Goal: Task Accomplishment & Management: Use online tool/utility

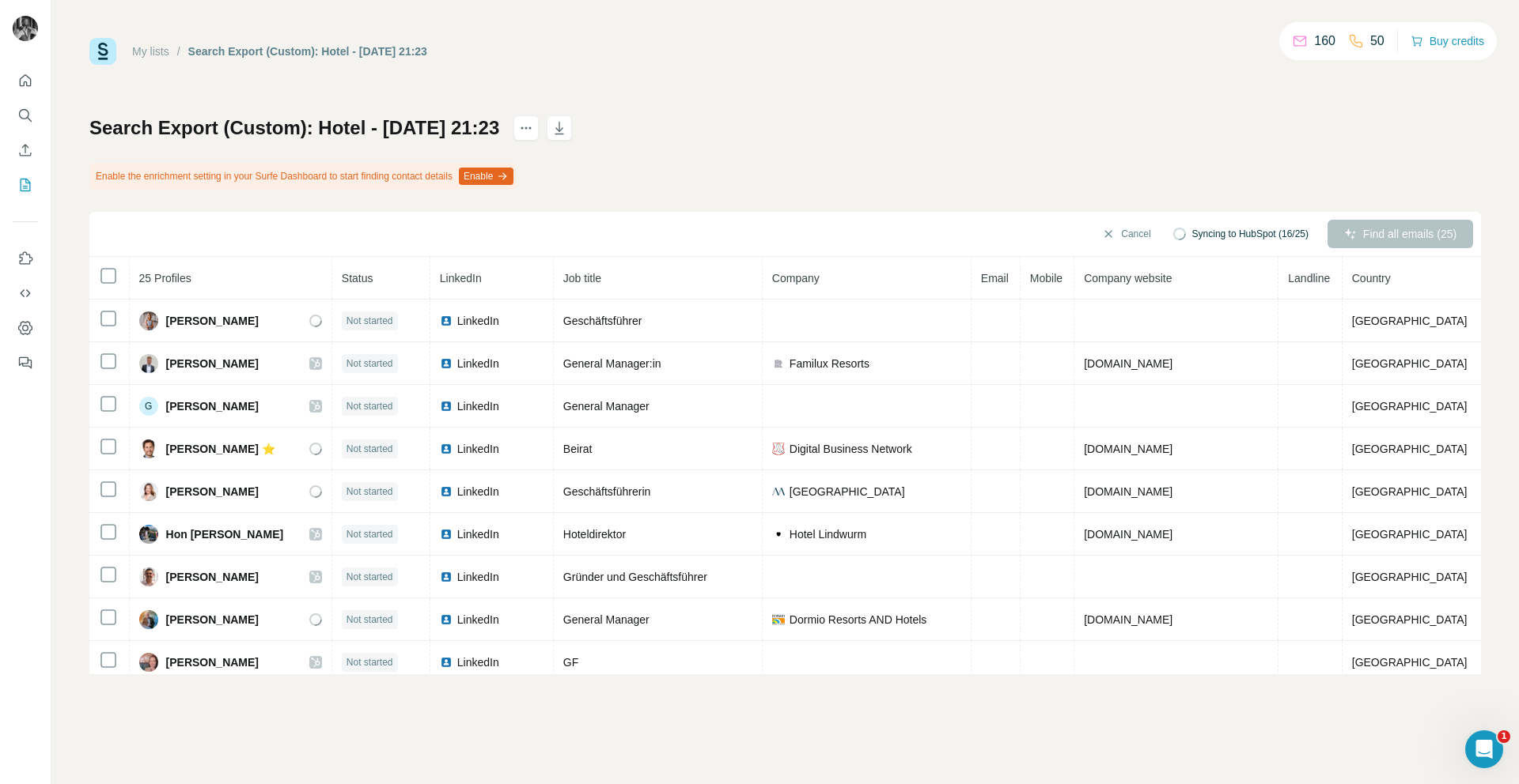
click at [507, 174] on button "Enable" at bounding box center [486, 176] width 55 height 17
click at [110, 173] on div "Enable the enrichment setting in your Surfe Dashboard to start finding contact …" at bounding box center [302, 175] width 427 height 27
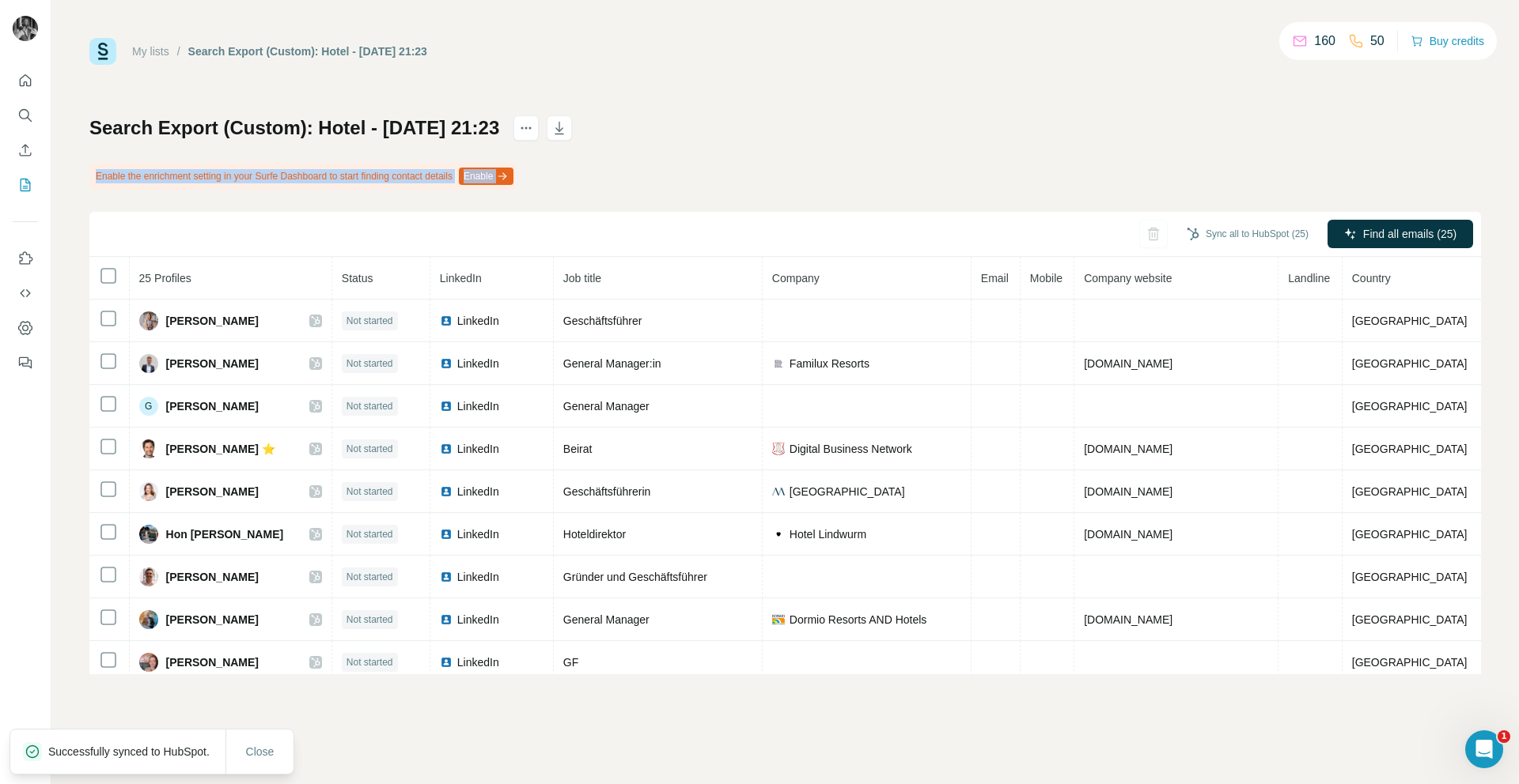
drag, startPoint x: 94, startPoint y: 174, endPoint x: 462, endPoint y: 183, distance: 368.1
click at [462, 183] on div "Enable the enrichment setting in your Surfe Dashboard to start finding contact …" at bounding box center [302, 175] width 427 height 27
copy div "Enable the enrichment setting in your Surfe Dashboard to start finding contact …"
click at [514, 171] on button "Enable" at bounding box center [486, 176] width 55 height 17
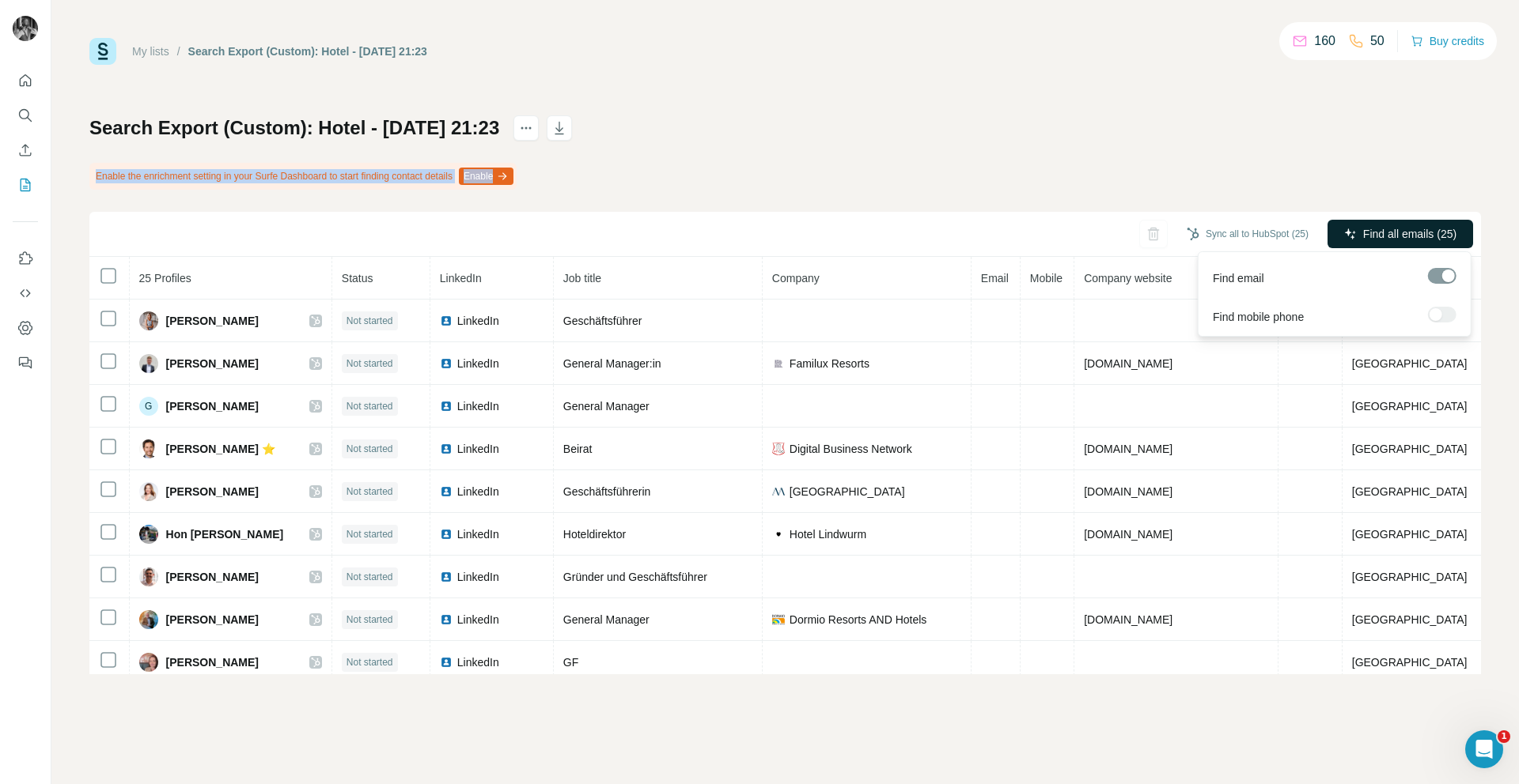
click at [1357, 238] on button "Find all emails (25)" at bounding box center [1400, 234] width 146 height 28
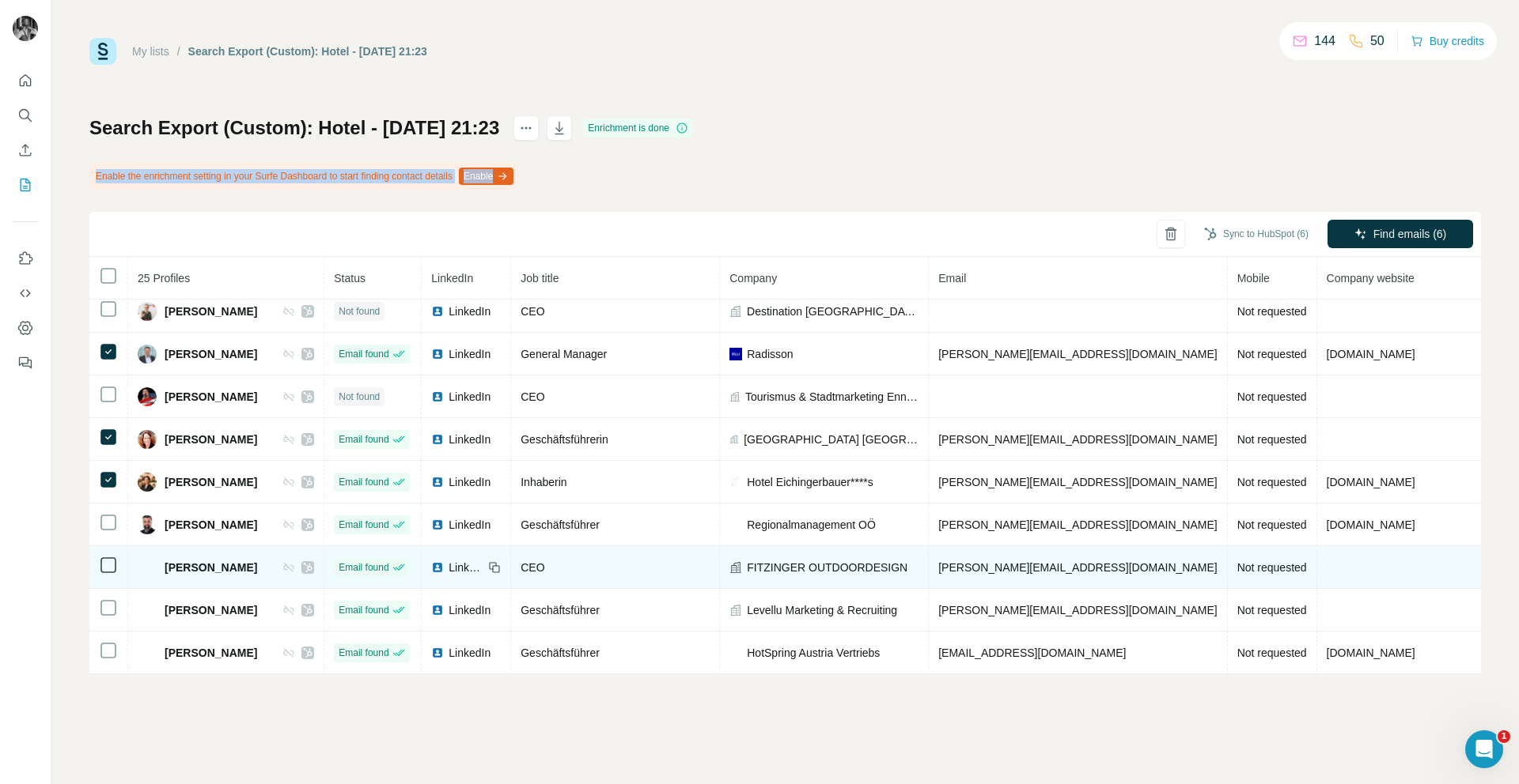
scroll to position [701, 0]
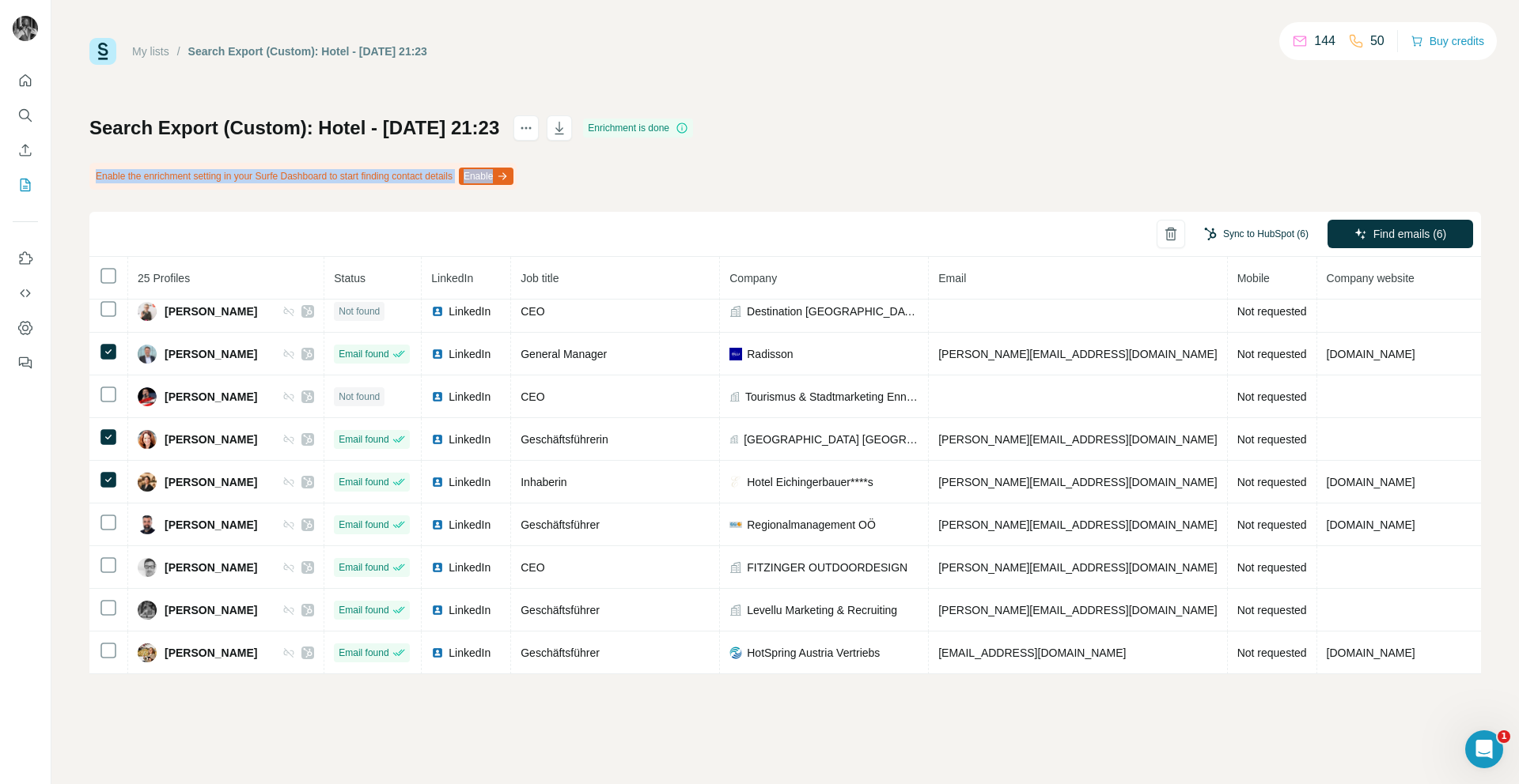
click at [1236, 228] on button "Sync to HubSpot (6)" at bounding box center [1256, 235] width 127 height 24
click at [1246, 359] on button "Sync to HubSpot" at bounding box center [1225, 353] width 176 height 32
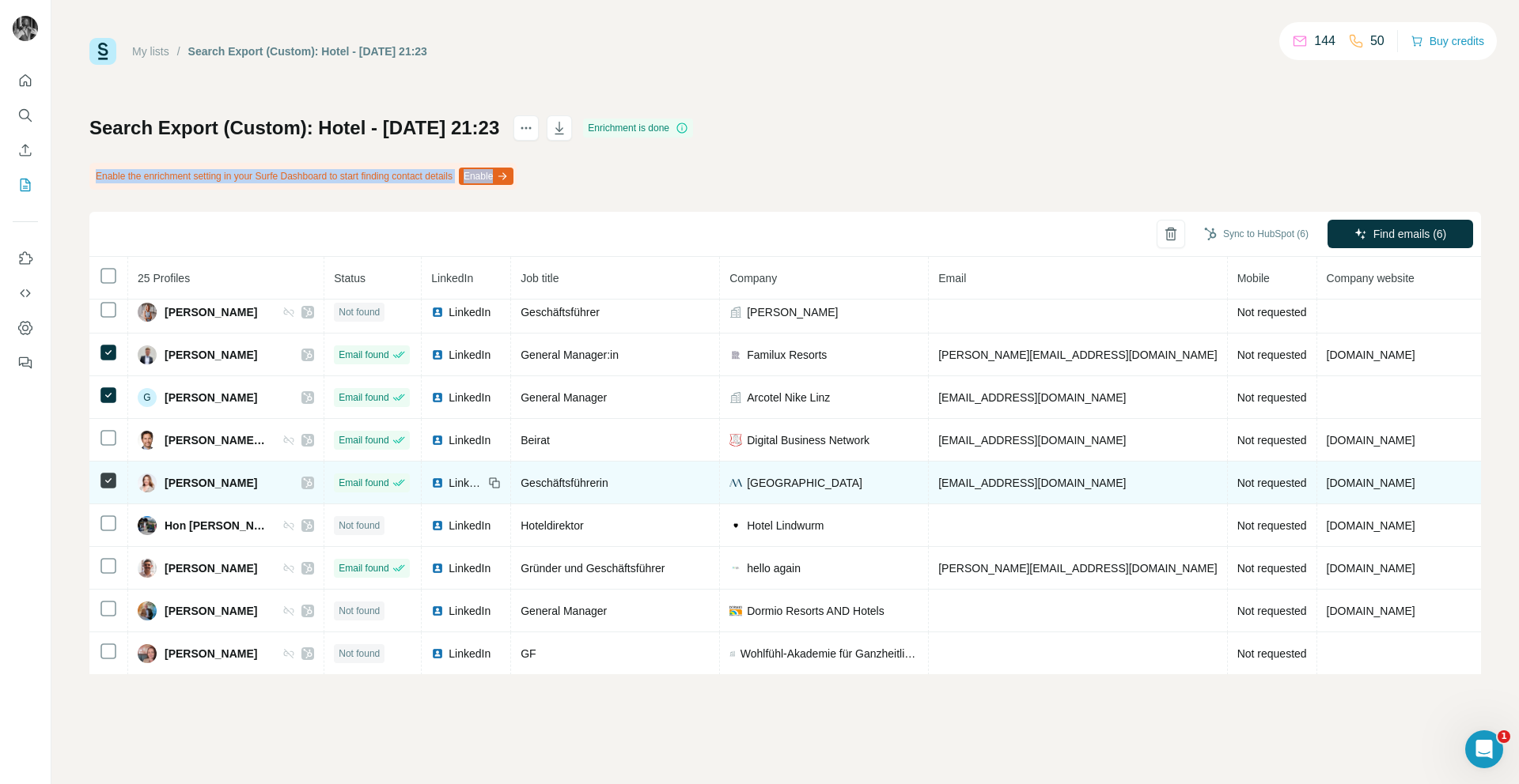
scroll to position [0, 0]
